Goal: Navigation & Orientation: Find specific page/section

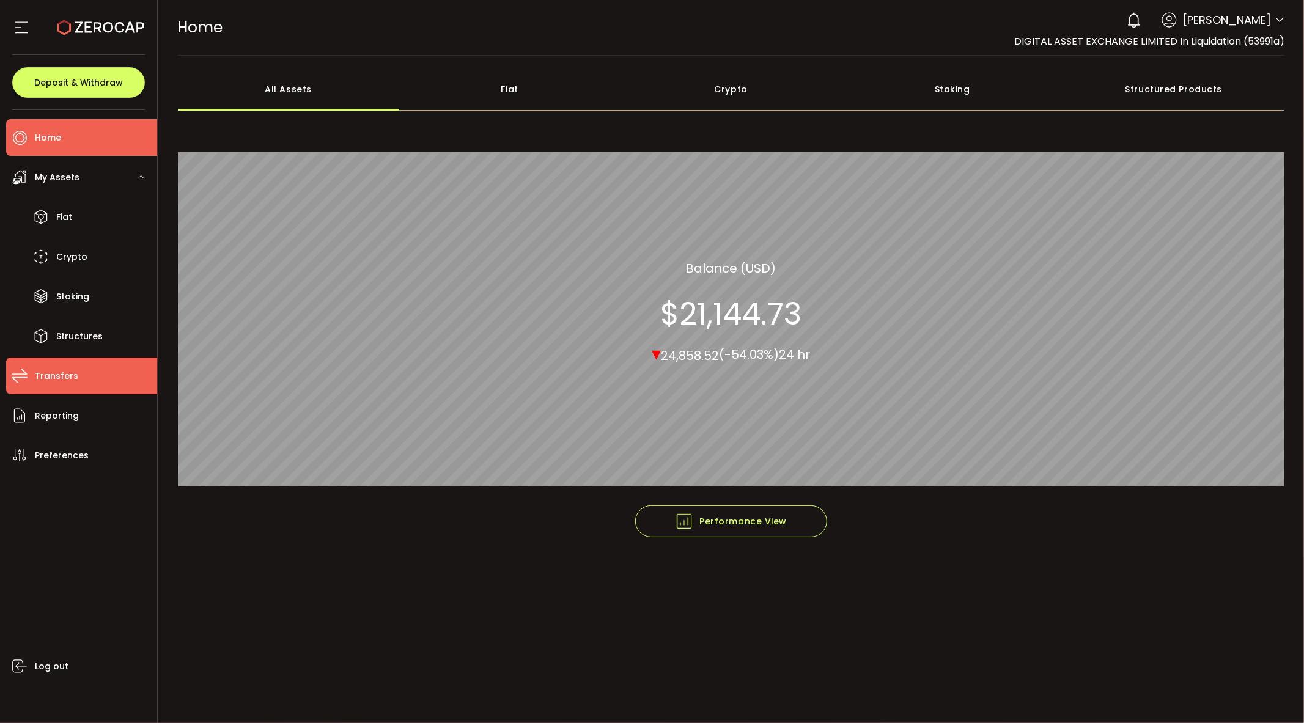
click at [80, 376] on li "Transfers" at bounding box center [81, 376] width 151 height 37
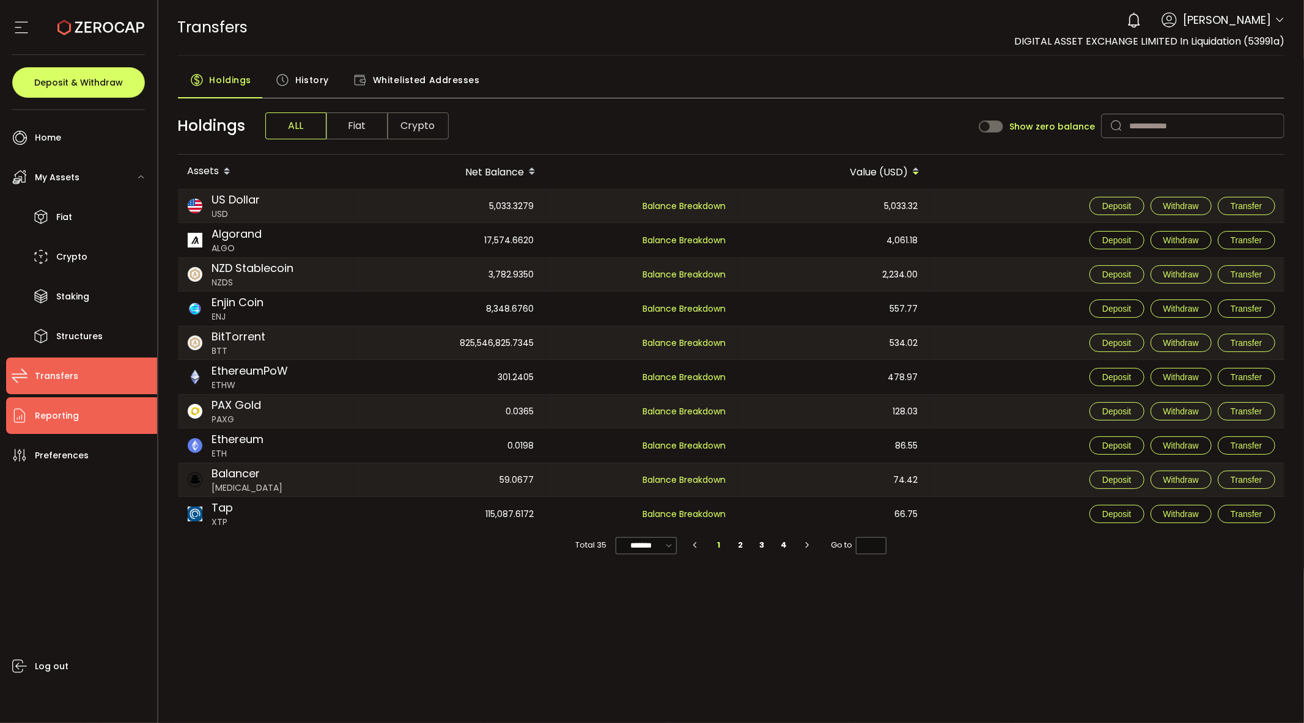
click at [64, 407] on span "Reporting" at bounding box center [57, 416] width 44 height 18
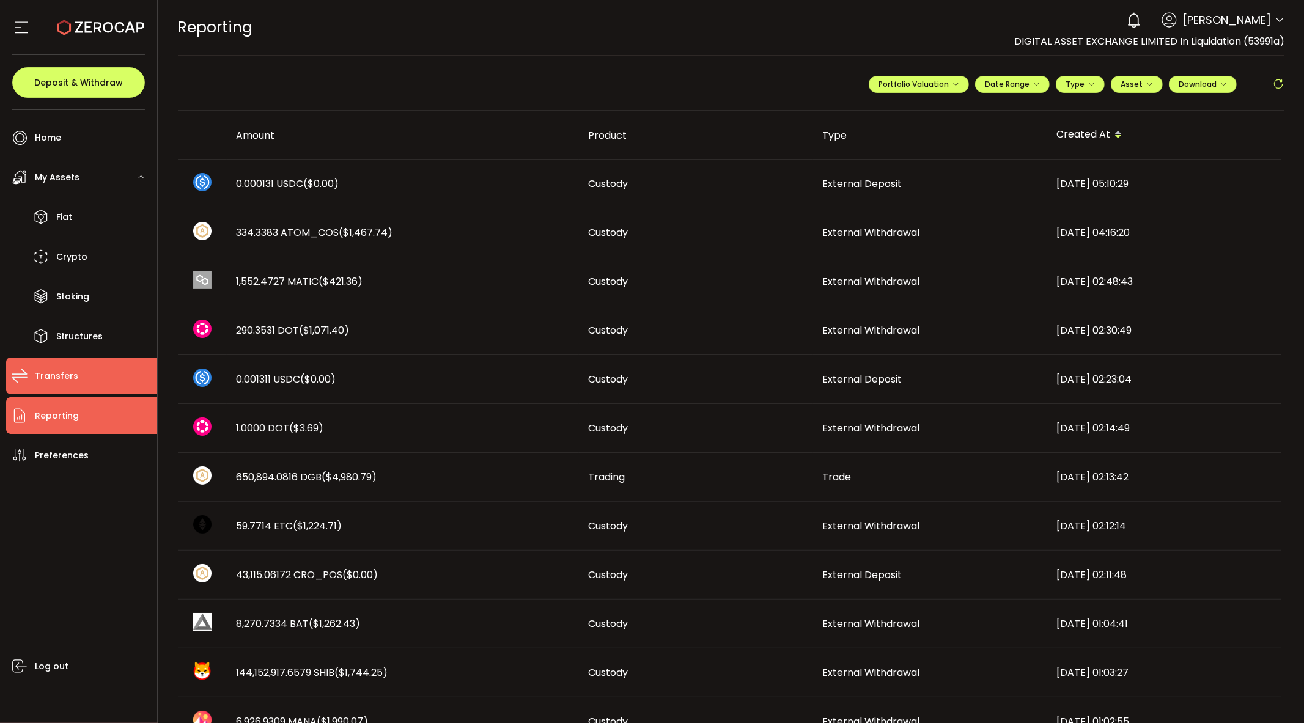
click at [57, 365] on li "Transfers" at bounding box center [81, 376] width 151 height 37
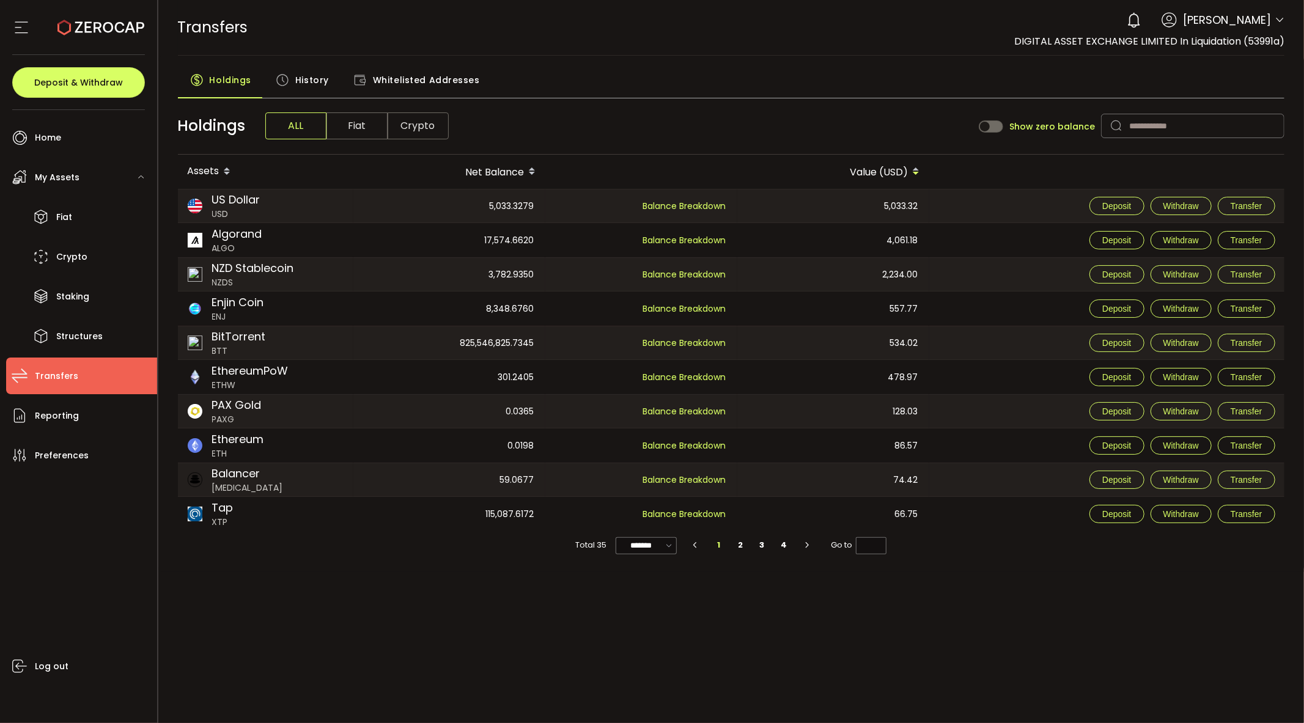
click at [401, 123] on span "Crypto" at bounding box center [417, 125] width 61 height 27
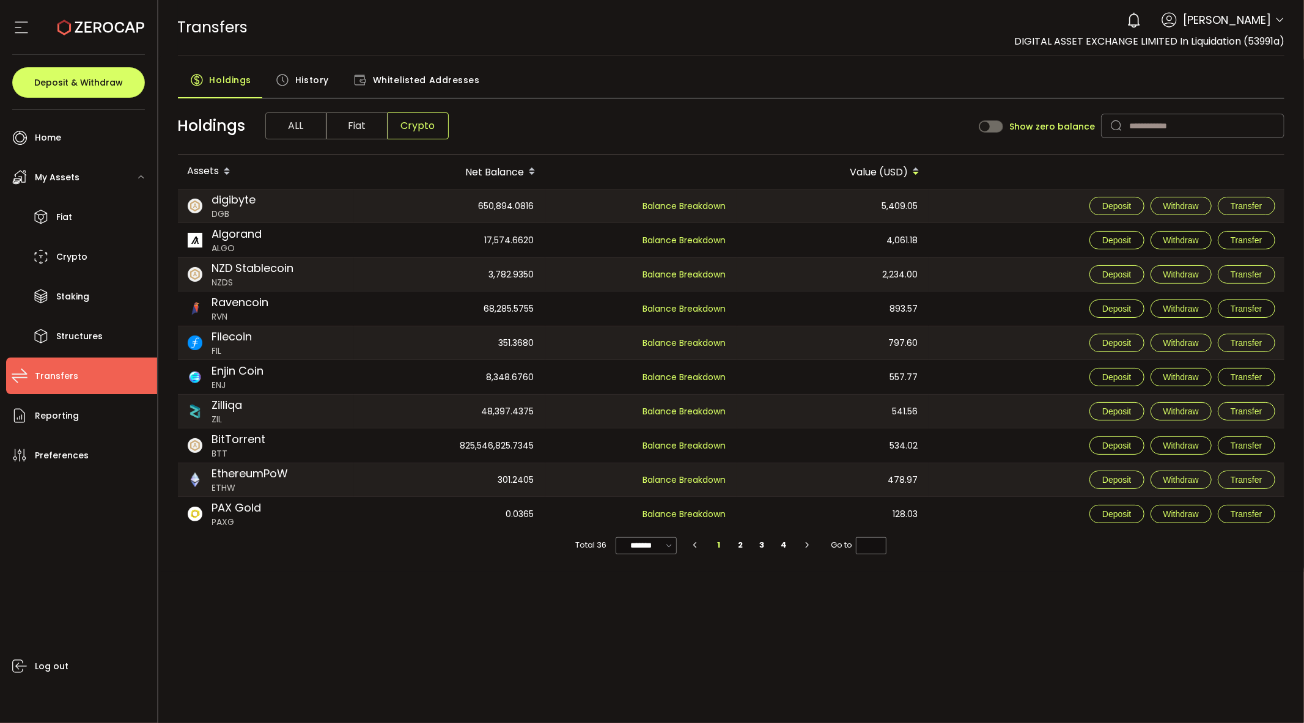
drag, startPoint x: 314, startPoint y: 82, endPoint x: 358, endPoint y: 93, distance: 45.4
click at [314, 81] on span "History" at bounding box center [312, 80] width 34 height 24
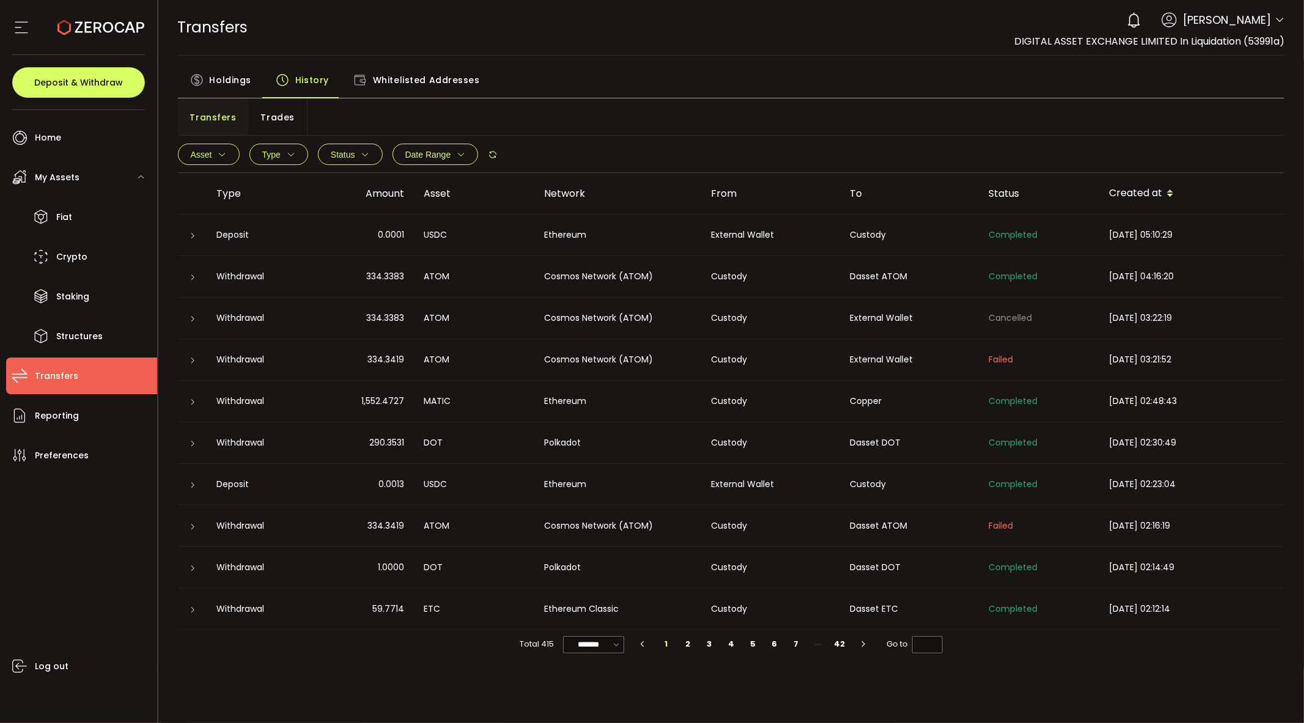
click at [270, 120] on span "Trades" at bounding box center [278, 117] width 34 height 24
